Goal: Task Accomplishment & Management: Manage account settings

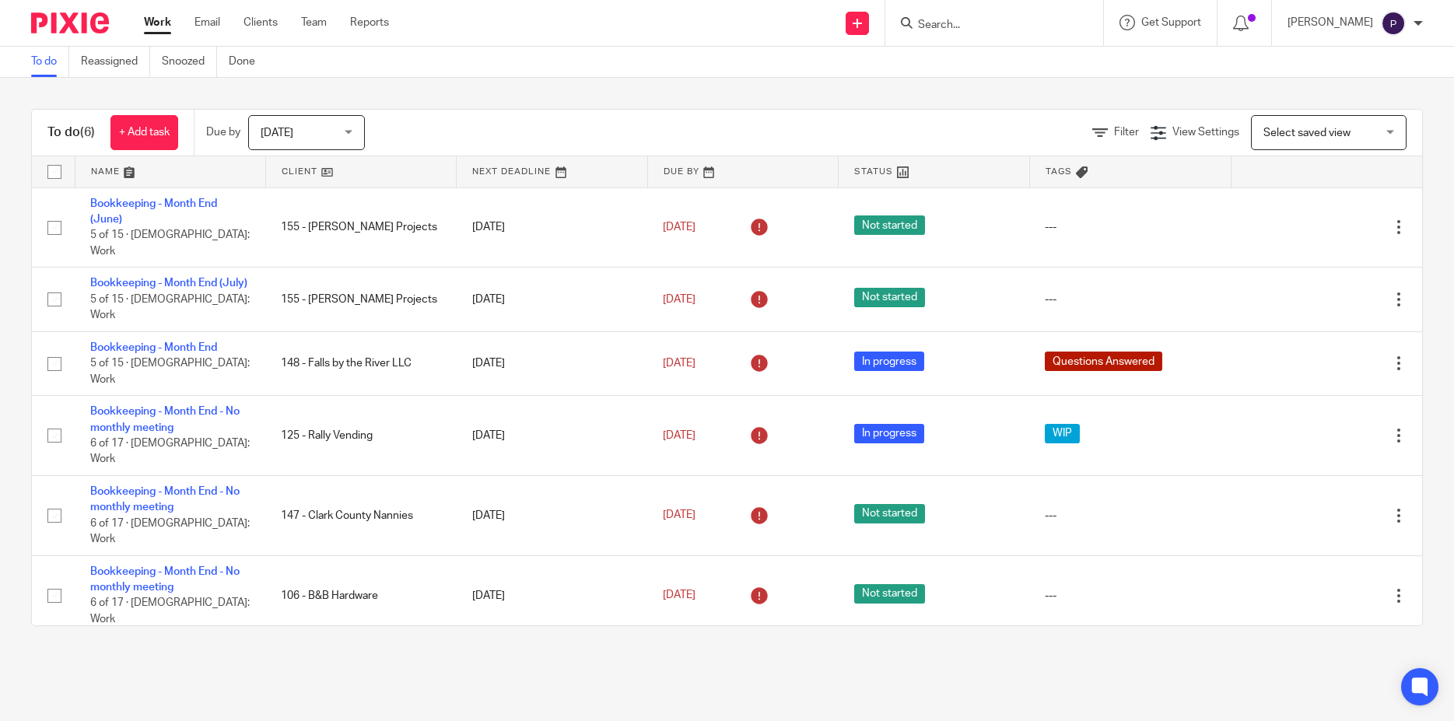
click at [322, 138] on span "Today" at bounding box center [302, 132] width 82 height 33
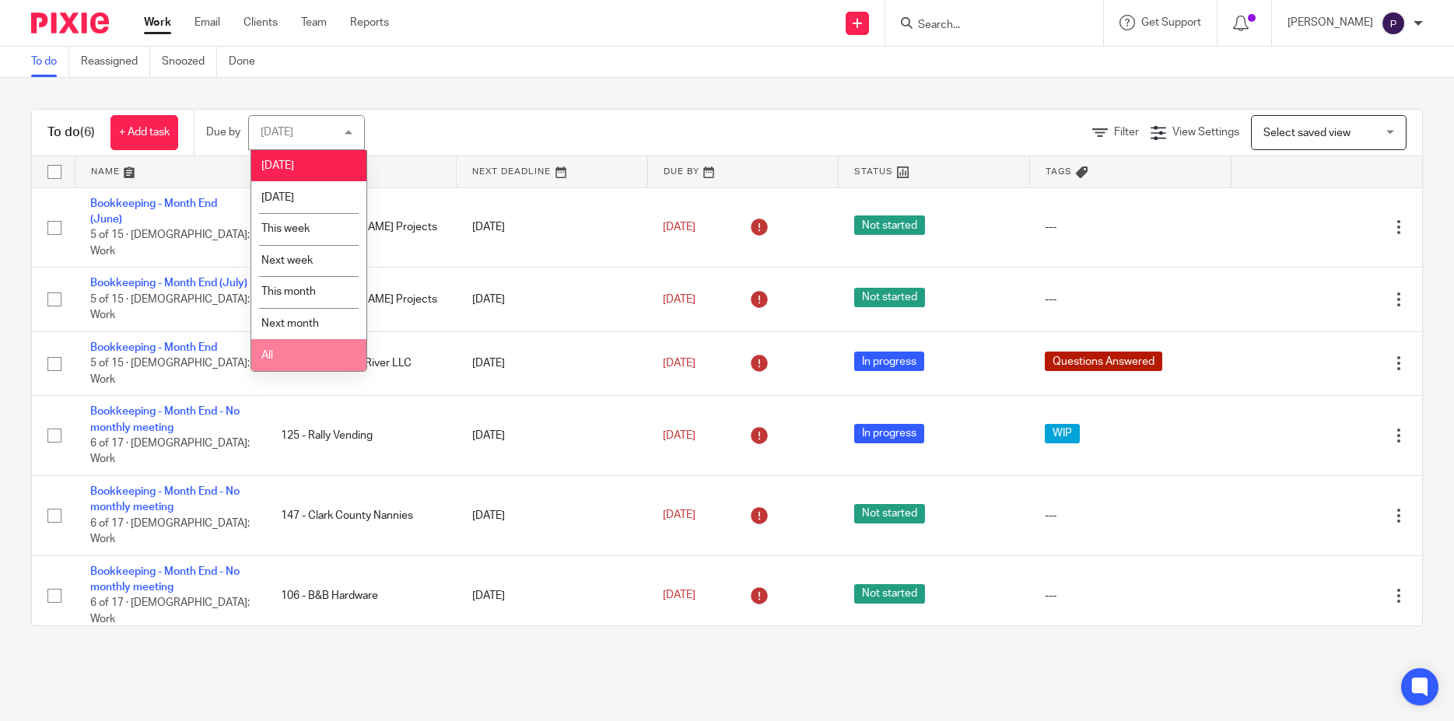
click at [301, 368] on li "All" at bounding box center [308, 355] width 115 height 32
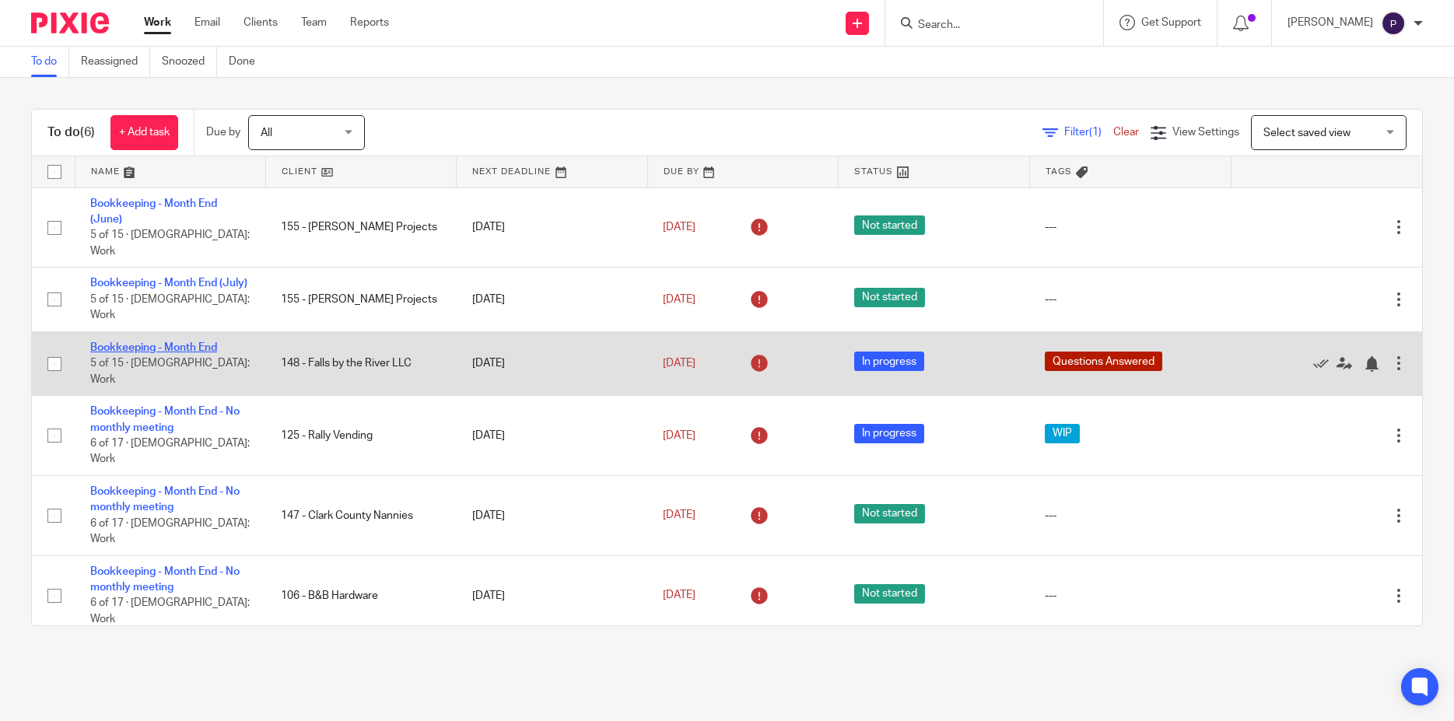
click at [203, 342] on link "Bookkeeping - Month End" at bounding box center [153, 347] width 127 height 11
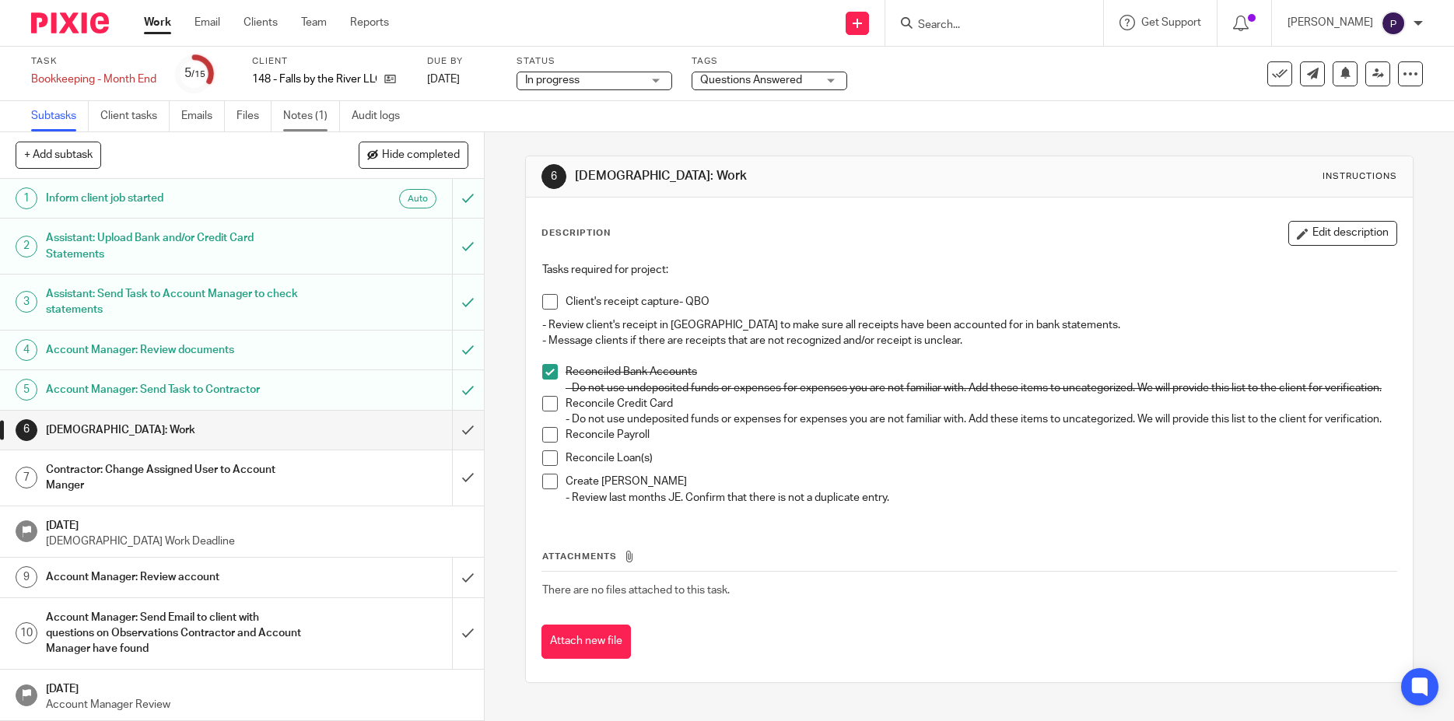
click at [303, 117] on link "Notes (1)" at bounding box center [311, 116] width 57 height 30
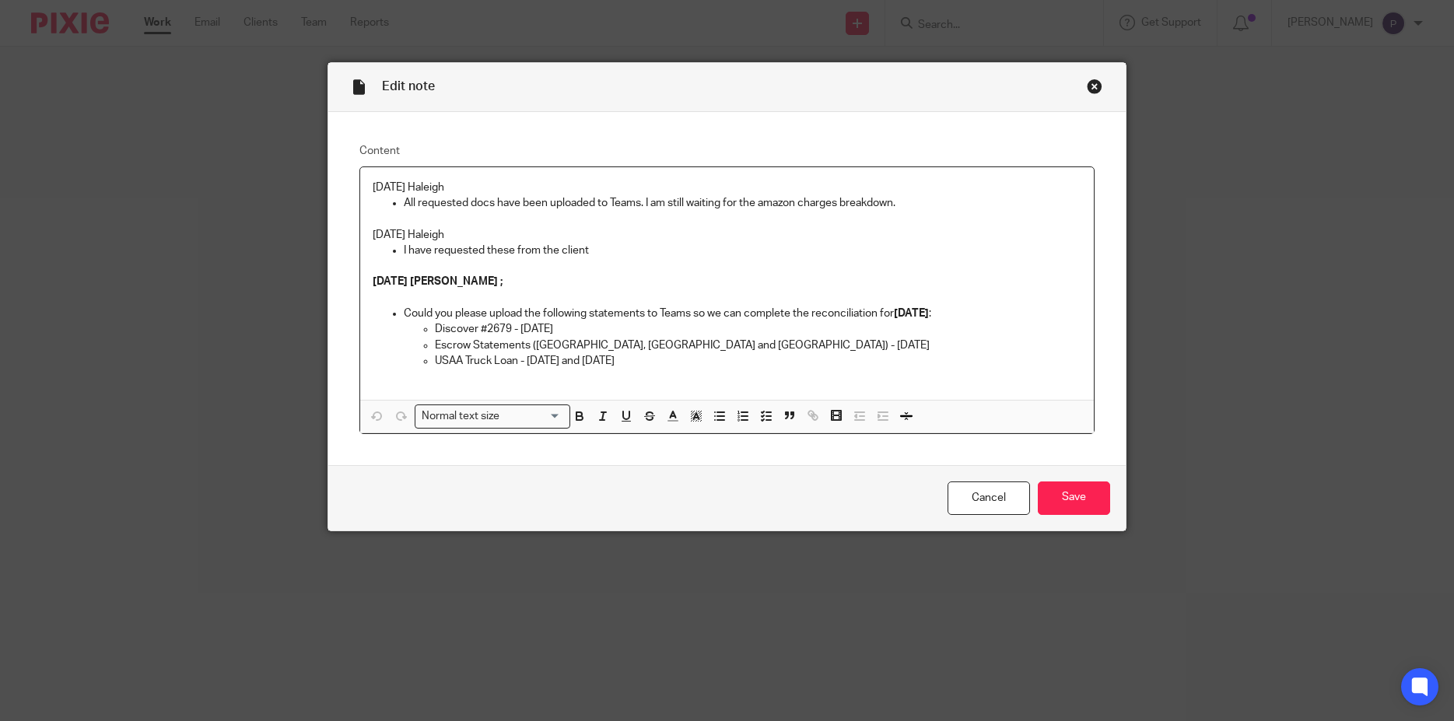
click at [364, 184] on div "[DATE] Haleigh All requested docs have been uploaded to Teams. I am still waiti…" at bounding box center [727, 283] width 734 height 233
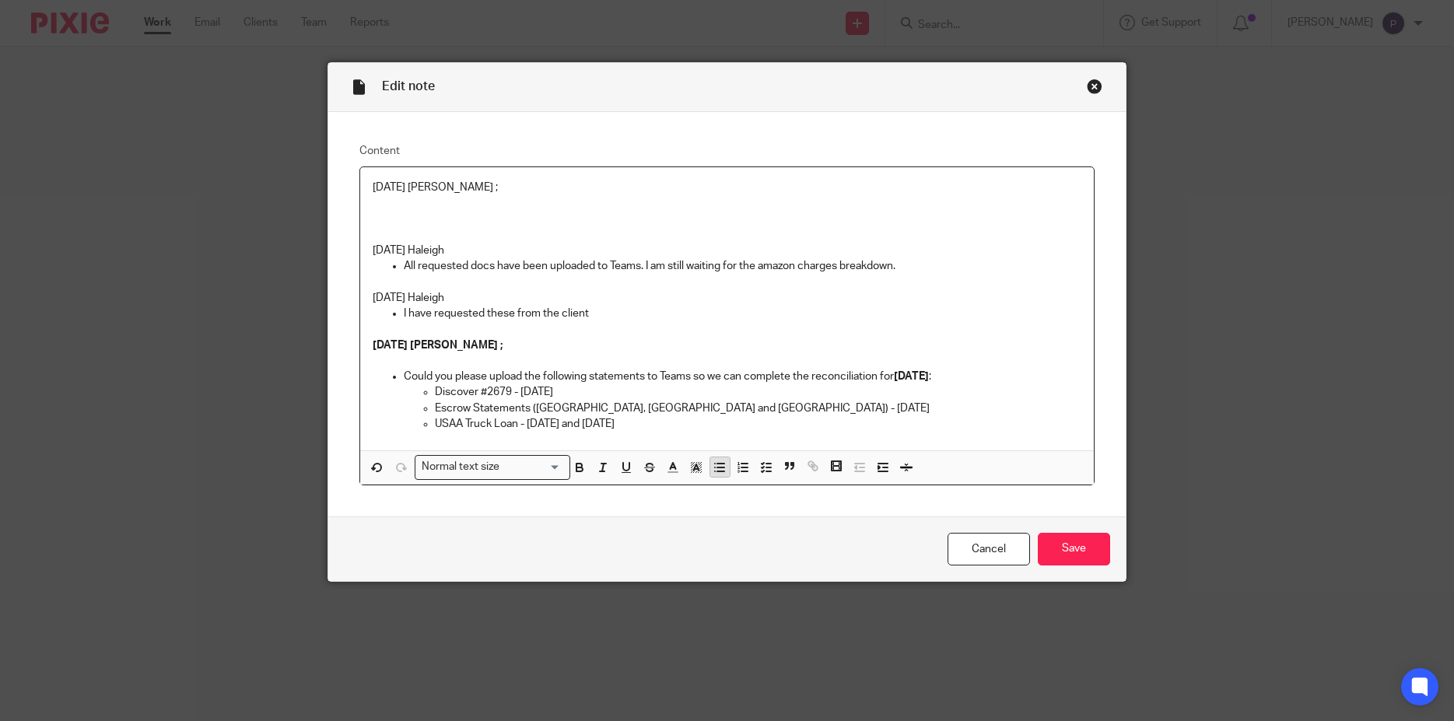
click at [718, 474] on icon "button" at bounding box center [719, 467] width 14 height 14
click at [825, 204] on p "Reg Escrow Statements ; We have verified the teams, only the [DATE] & [DATE] st…" at bounding box center [743, 203] width 678 height 16
click at [666, 205] on p "Reg Escrow Statements ; We have verified the teams, only the [DATE] & [DATE] Wa…" at bounding box center [743, 203] width 678 height 16
click at [1042, 198] on p "Reg Escrow Statements ; We have verified the teams, the [DATE] & [DATE] Washoug…" at bounding box center [743, 203] width 678 height 16
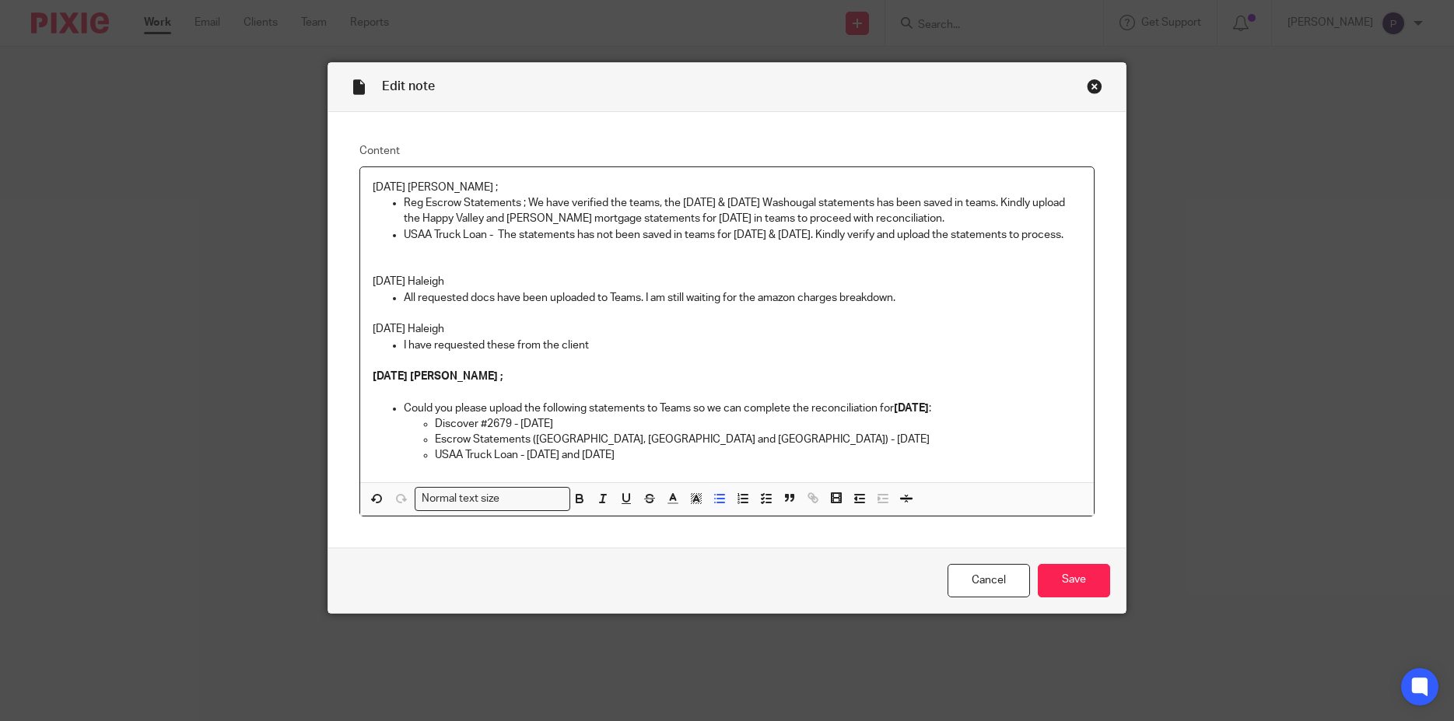
click at [518, 204] on p "Reg Escrow Statements ; We have verified the teams, the [DATE] & [DATE] Washoug…" at bounding box center [743, 211] width 678 height 32
drag, startPoint x: 521, startPoint y: 205, endPoint x: 342, endPoint y: 183, distance: 180.3
click at [342, 183] on div "Content [DATE] [PERSON_NAME] ; Reg Escrow Statements - We have verified the tea…" at bounding box center [727, 330] width 798 height 436
drag, startPoint x: 492, startPoint y: 234, endPoint x: 383, endPoint y: 234, distance: 108.9
click at [383, 234] on ul "Reg Escrow Statements - We have verified the teams, the [DATE] & [DATE] Washoug…" at bounding box center [727, 218] width 709 height 47
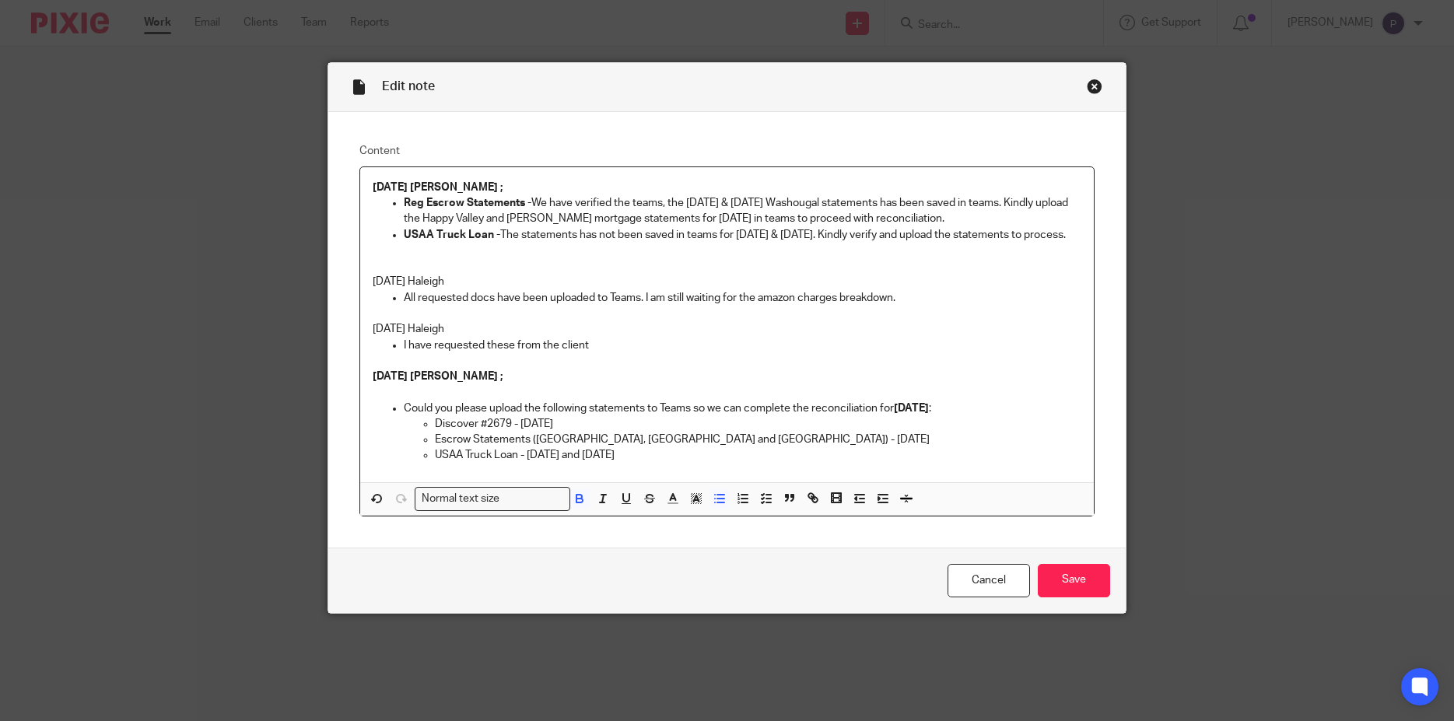
click at [1001, 212] on p "Reg Escrow Statements - We have verified the teams, the [DATE] & [DATE] Washoug…" at bounding box center [743, 211] width 678 height 32
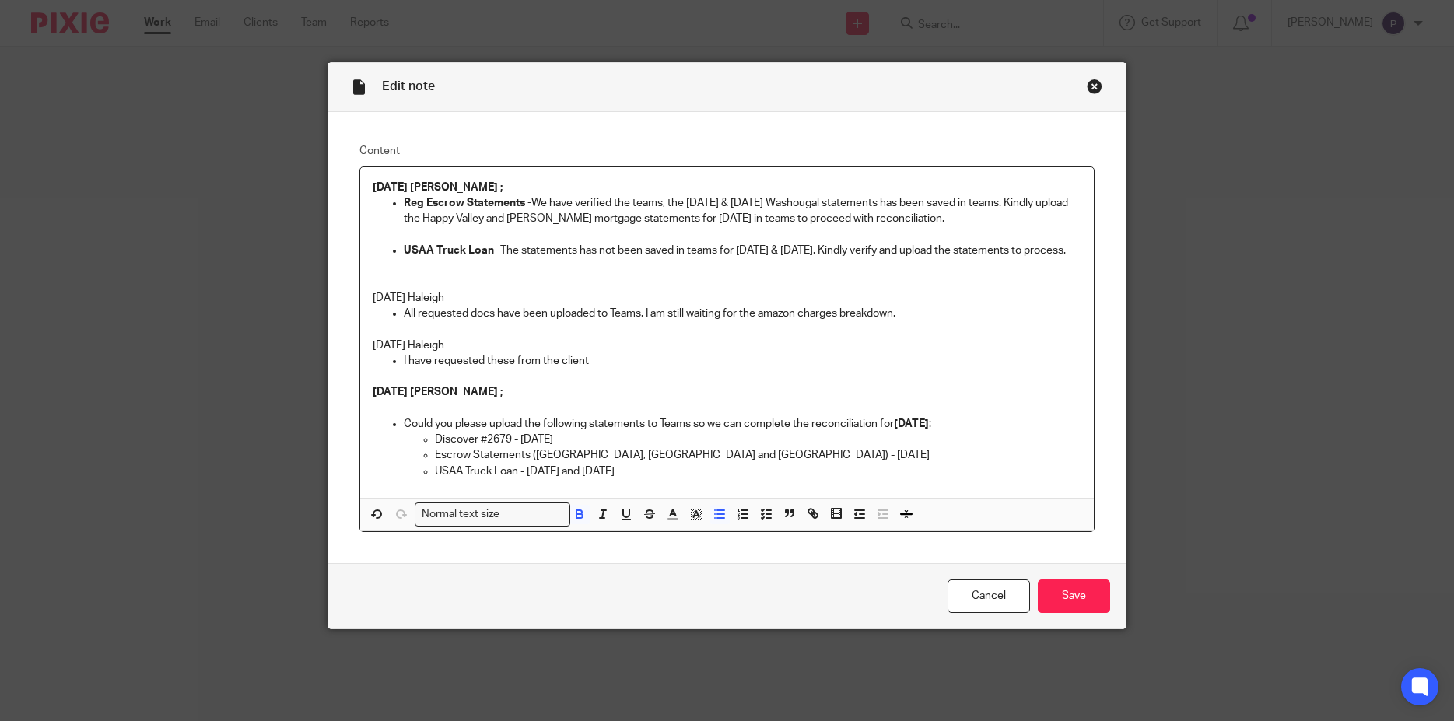
drag, startPoint x: 987, startPoint y: 218, endPoint x: 396, endPoint y: 204, distance: 591.2
click at [404, 204] on li "Reg Escrow Statements - We have verified the teams, the [DATE] & [DATE] Washoug…" at bounding box center [743, 218] width 678 height 47
click at [726, 235] on p at bounding box center [743, 235] width 678 height 16
click at [610, 199] on p "Reg Escrow Statements - We have verified the teams, the [DATE] & [DATE] Washoug…" at bounding box center [743, 211] width 678 height 32
drag, startPoint x: 531, startPoint y: 201, endPoint x: 1003, endPoint y: 216, distance: 472.3
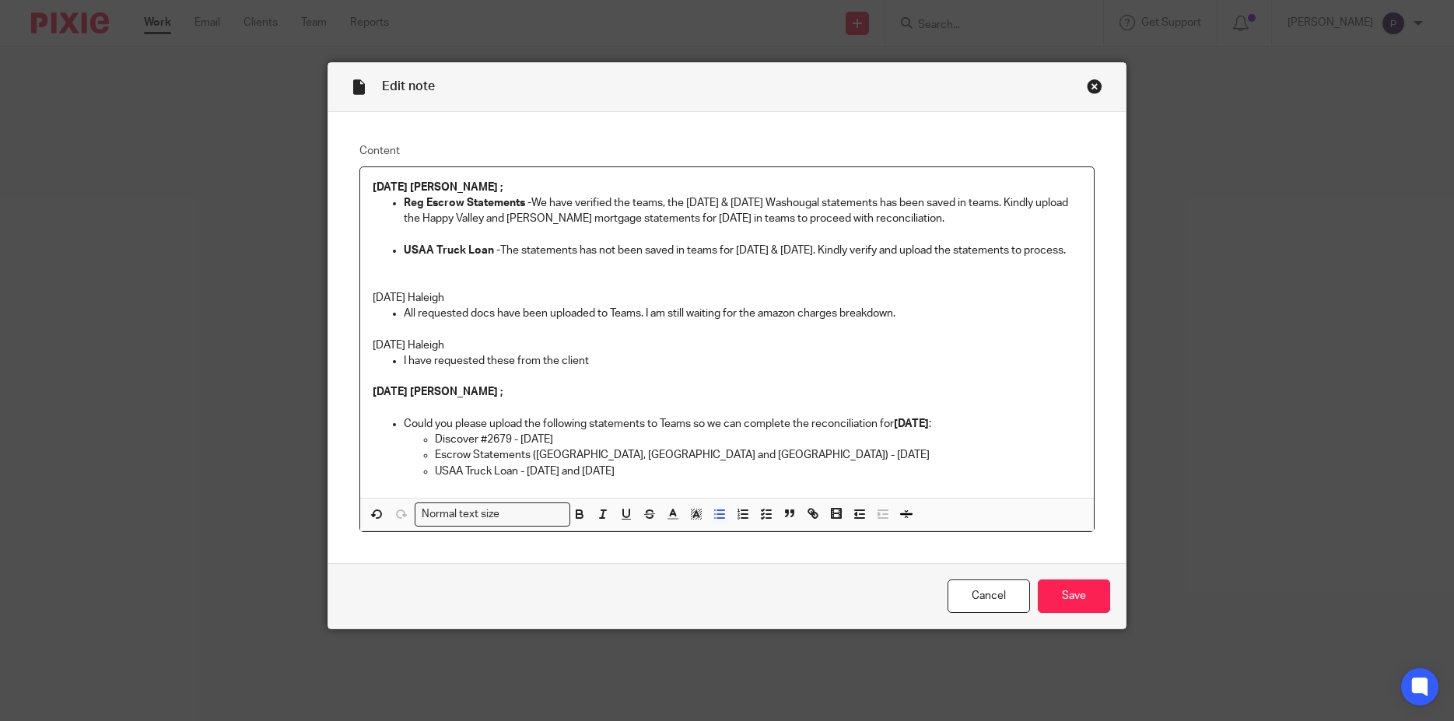
click at [1003, 216] on p "Reg Escrow Statements - We have verified the teams, the [DATE] & [DATE] Washoug…" at bounding box center [743, 211] width 678 height 32
drag, startPoint x: 1079, startPoint y: 251, endPoint x: 394, endPoint y: 254, distance: 685.2
click at [394, 254] on div "[DATE] [PERSON_NAME] ; Reg Escrow Statements - We have verified that the [DATE]…" at bounding box center [727, 332] width 734 height 331
copy p "USAA Truck Loan - The statements has not been saved in teams for [DATE] & [DATE…"
click at [680, 324] on p at bounding box center [727, 329] width 709 height 16
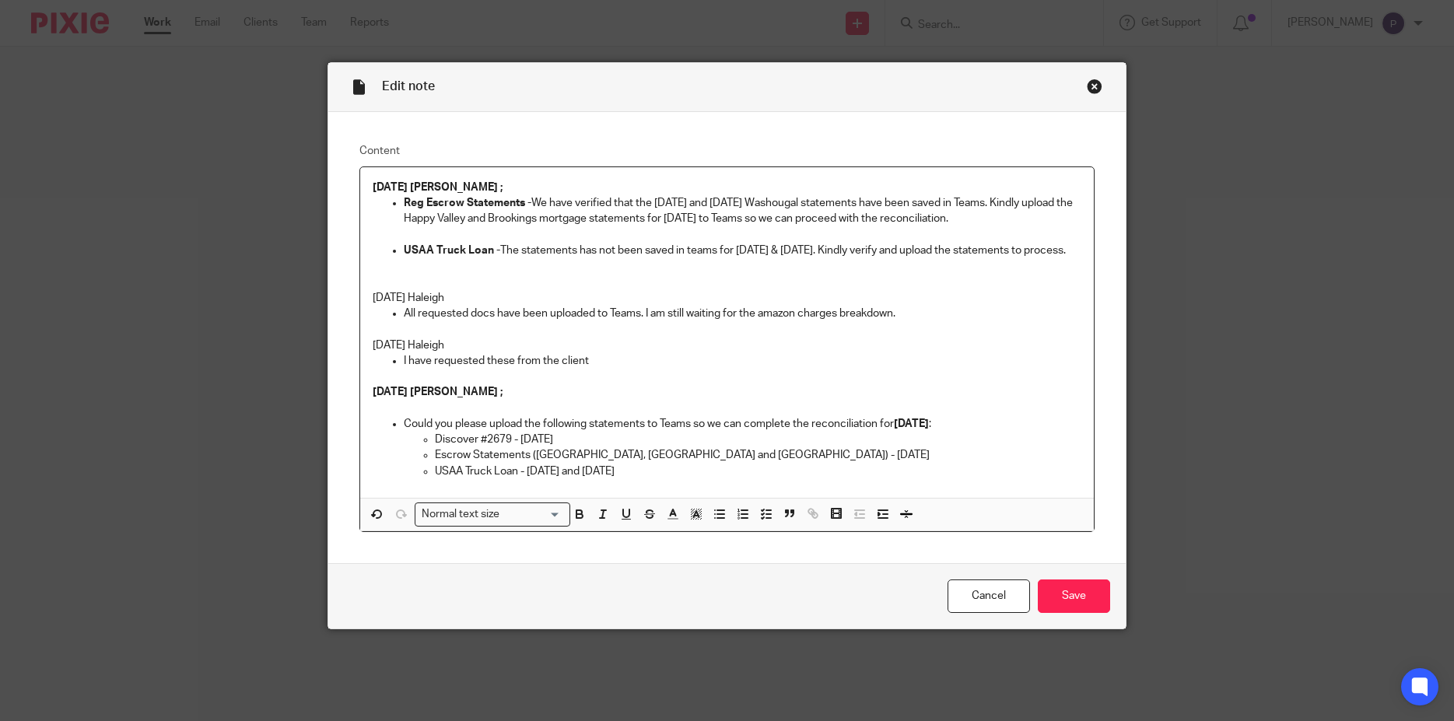
click at [630, 271] on p at bounding box center [727, 266] width 709 height 16
drag, startPoint x: 497, startPoint y: 248, endPoint x: 1079, endPoint y: 250, distance: 582.5
click at [1079, 250] on div "[DATE] [PERSON_NAME] ; Reg Escrow Statements - We have verified that the [DATE]…" at bounding box center [727, 332] width 734 height 331
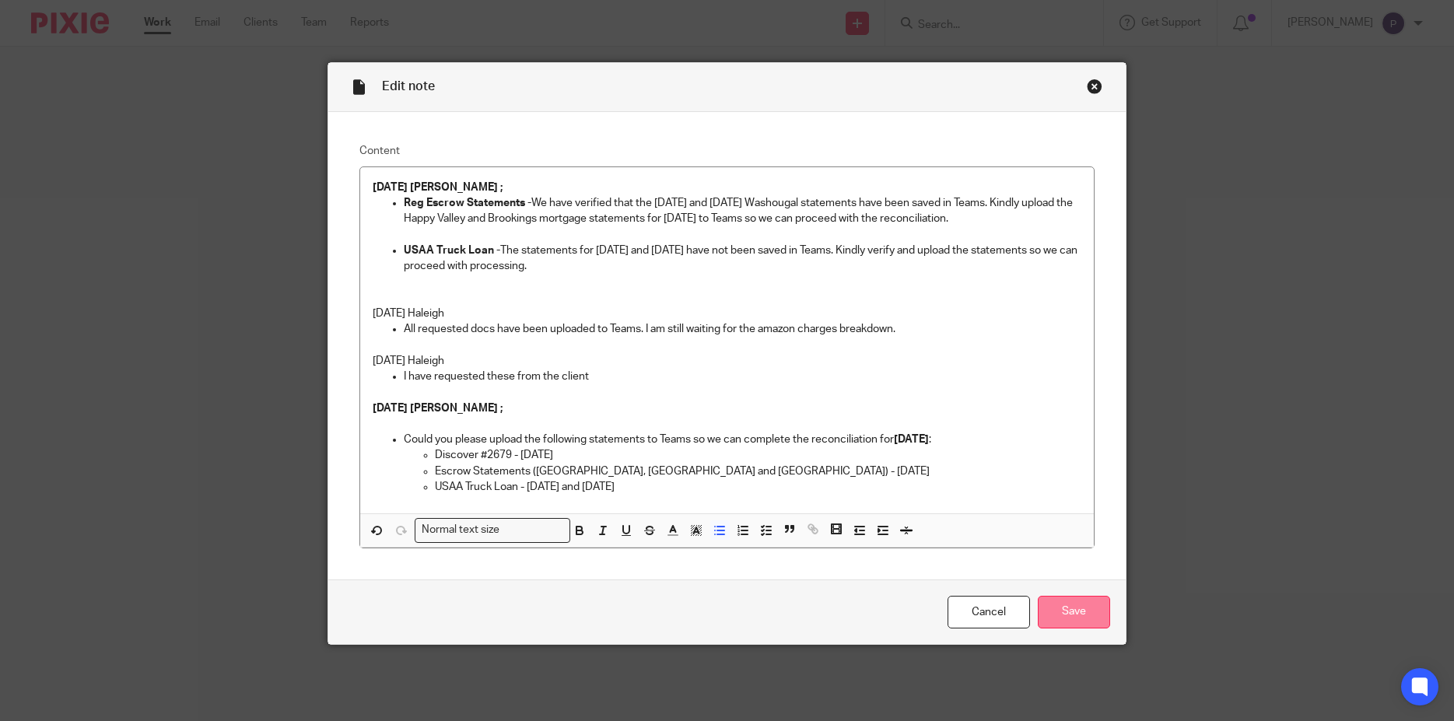
click at [1063, 617] on input "Save" at bounding box center [1073, 612] width 72 height 33
